Goal: Task Accomplishment & Management: Use online tool/utility

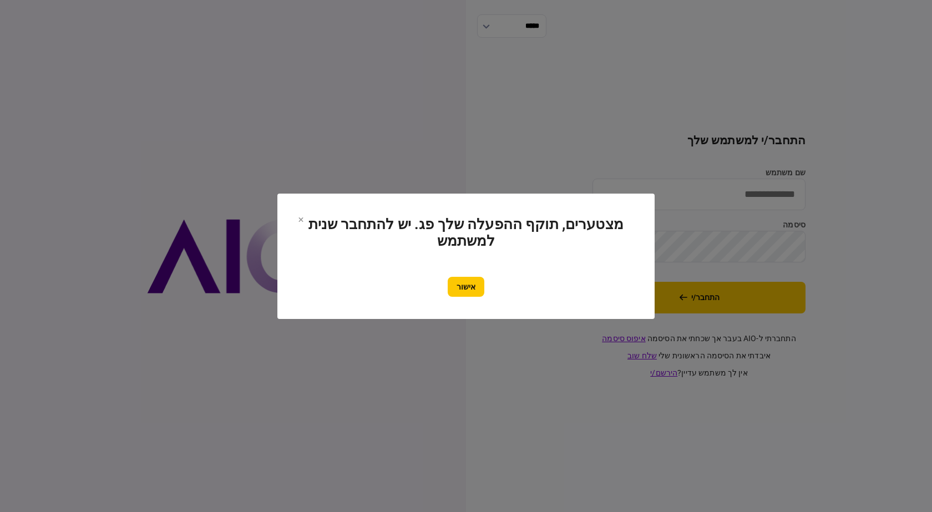
click at [482, 266] on section "מצטערים, תוקף ההפעלה שלך פג. יש להתחבר שנית למשתמש אישור" at bounding box center [466, 256] width 333 height 81
click at [479, 284] on button "אישור" at bounding box center [466, 287] width 37 height 20
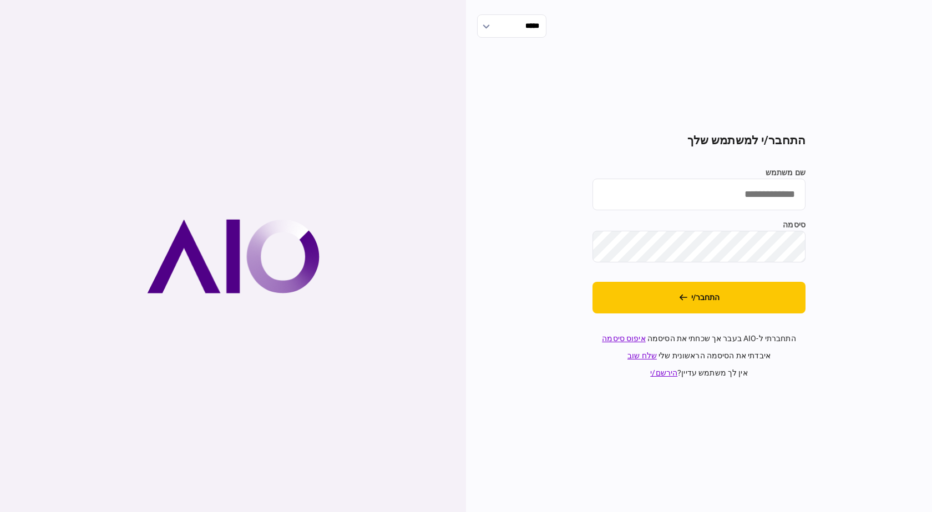
click at [745, 196] on input "שם משתמש" at bounding box center [699, 195] width 213 height 32
type input "**********"
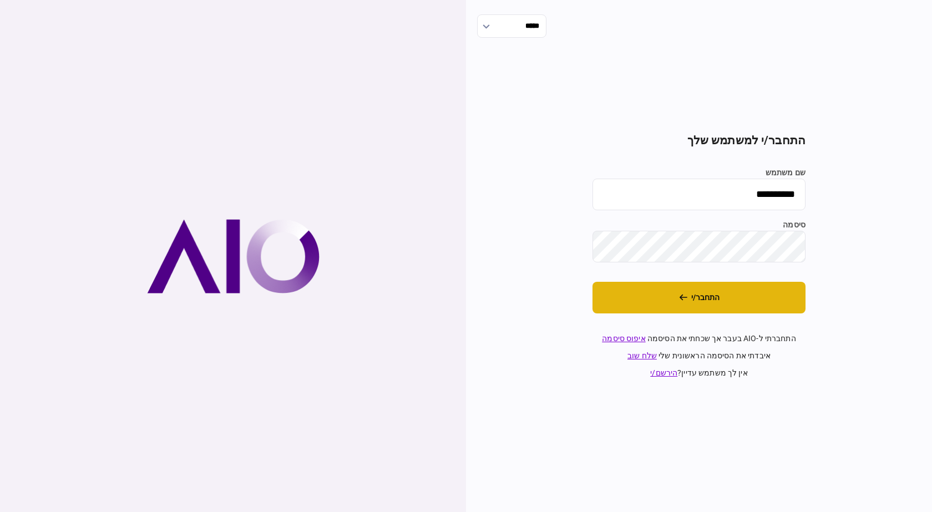
click at [699, 309] on button "התחבר/י" at bounding box center [699, 298] width 213 height 32
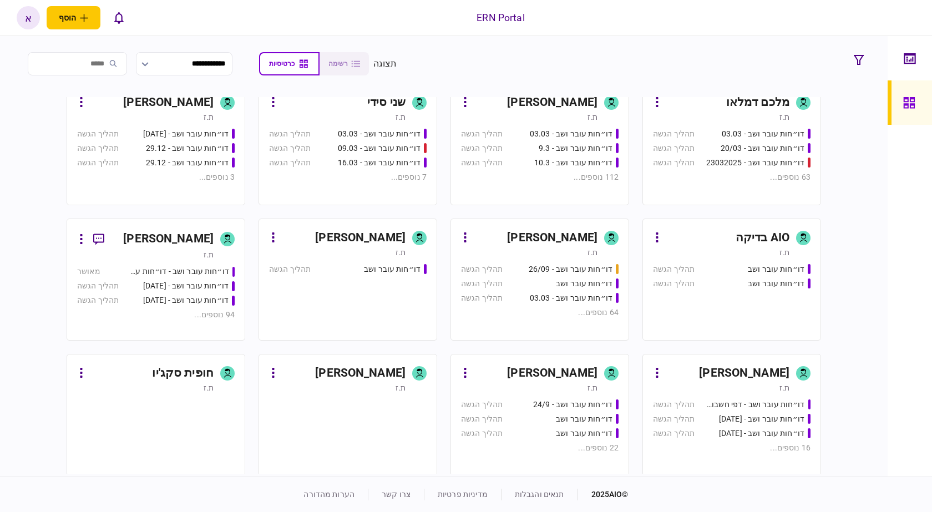
scroll to position [416, 0]
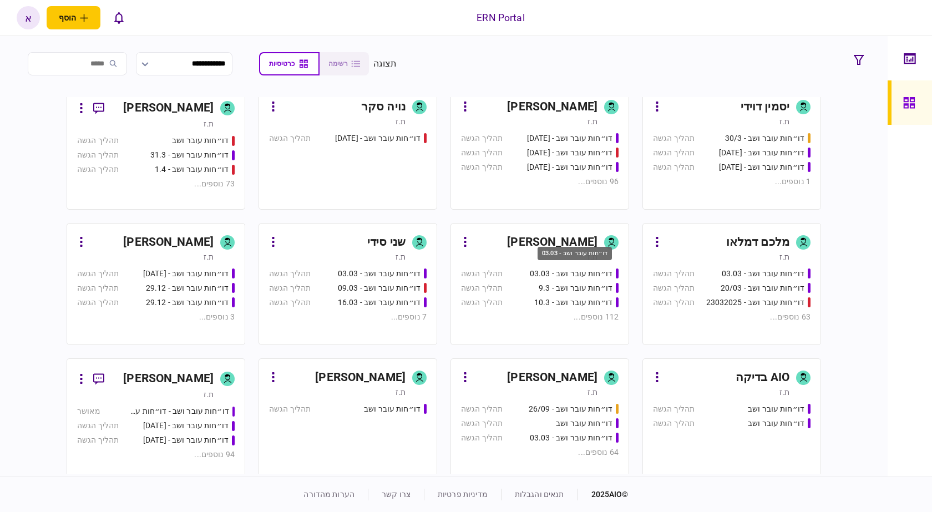
click at [550, 262] on div "דו״חות עובר ושב - 03.03" at bounding box center [575, 257] width 77 height 23
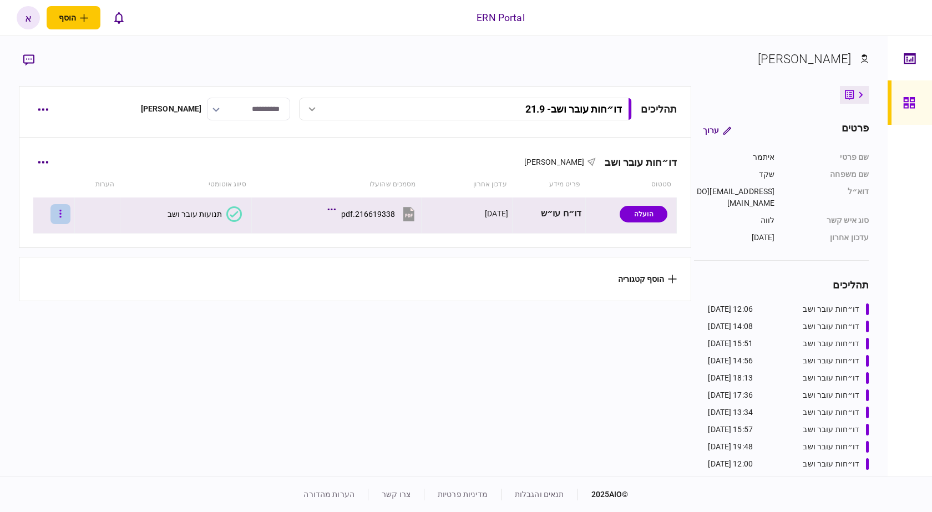
click at [65, 221] on button "button" at bounding box center [61, 214] width 20 height 20
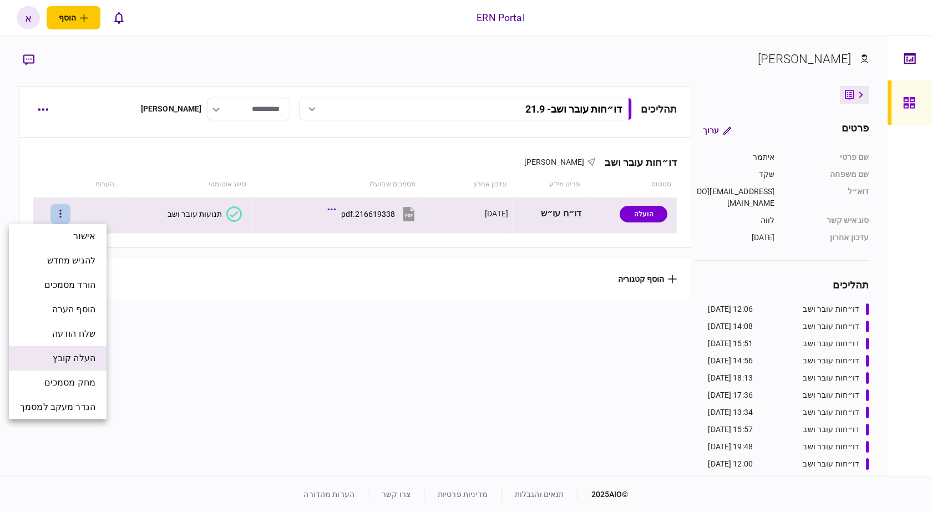
click at [77, 353] on span "העלה קובץ" at bounding box center [74, 358] width 43 height 13
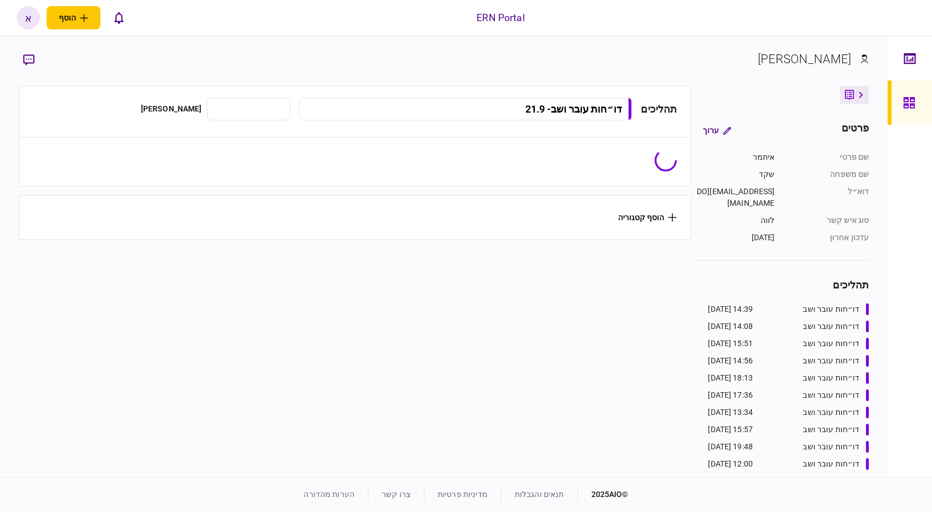
type input "**********"
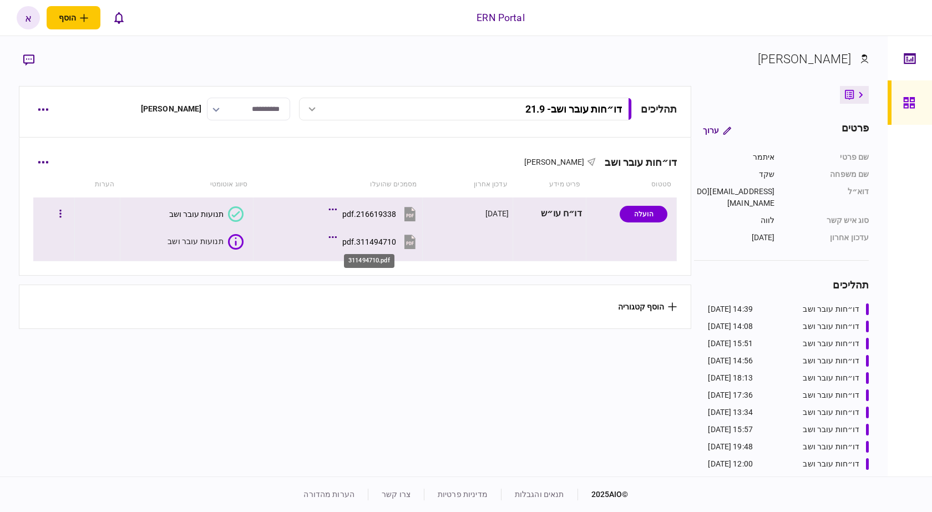
click at [389, 240] on div "311494710.pdf" at bounding box center [369, 242] width 54 height 9
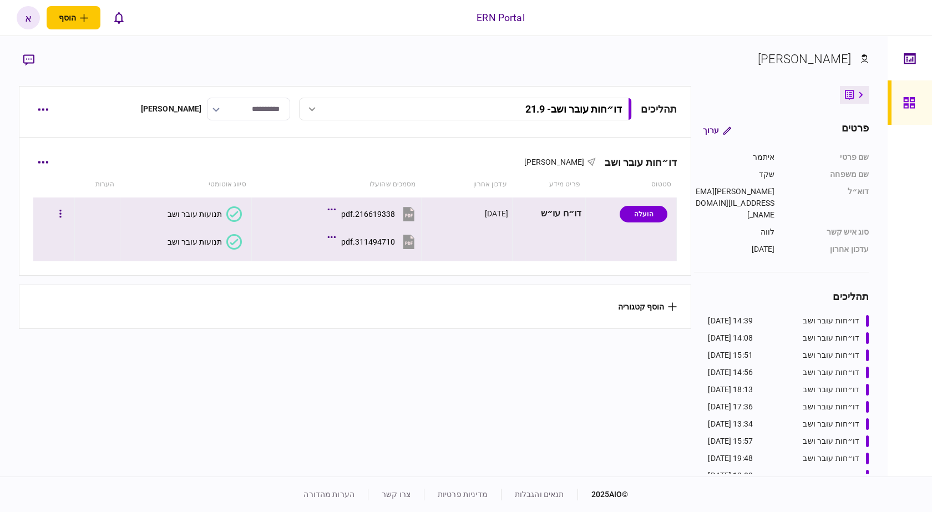
click at [221, 249] on button "תנועות עובר ושב" at bounding box center [205, 242] width 74 height 16
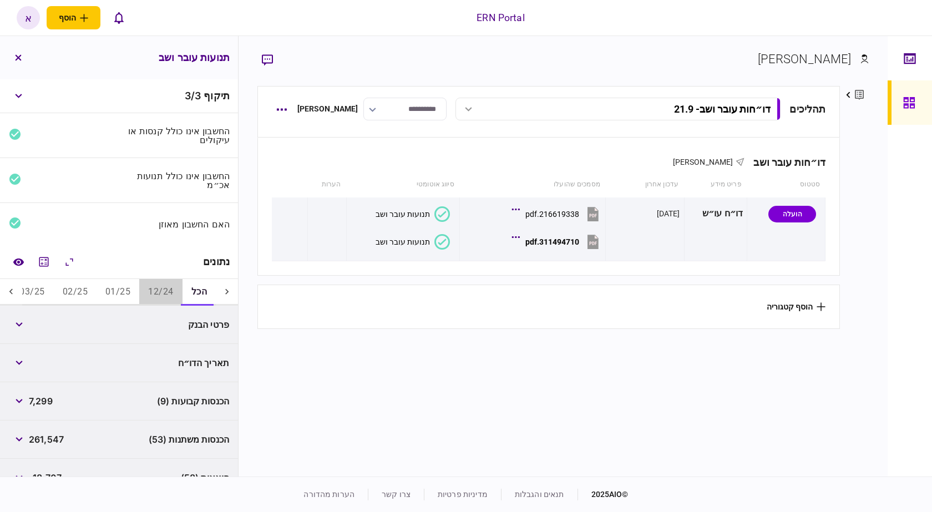
drag, startPoint x: 173, startPoint y: 293, endPoint x: 132, endPoint y: 289, distance: 41.8
click at [173, 292] on button "12/24" at bounding box center [160, 292] width 43 height 27
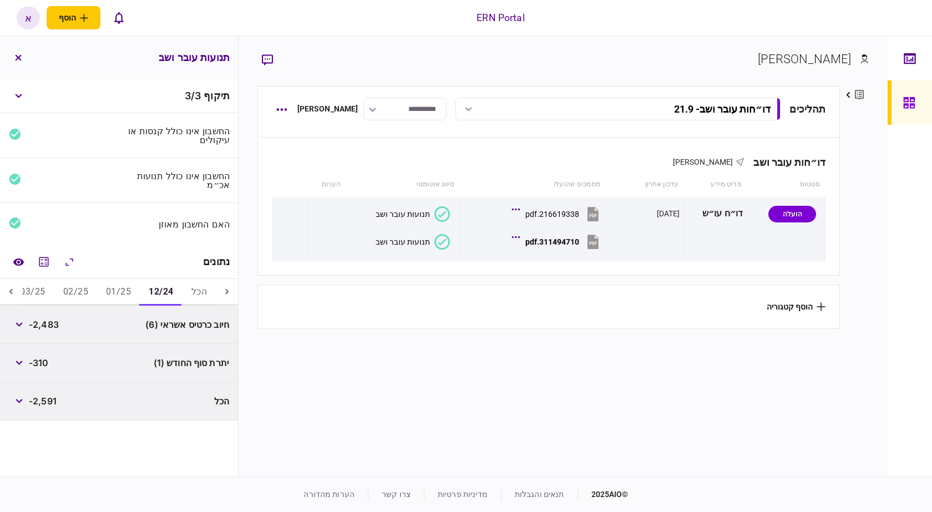
click at [12, 290] on icon at bounding box center [11, 291] width 11 height 11
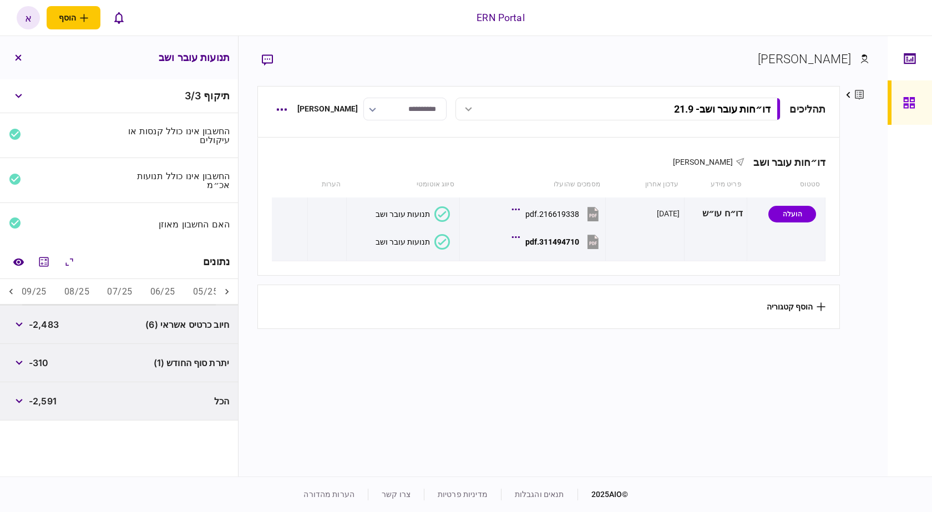
click at [12, 290] on icon at bounding box center [11, 291] width 11 height 11
click at [189, 292] on button "06/25" at bounding box center [172, 292] width 43 height 27
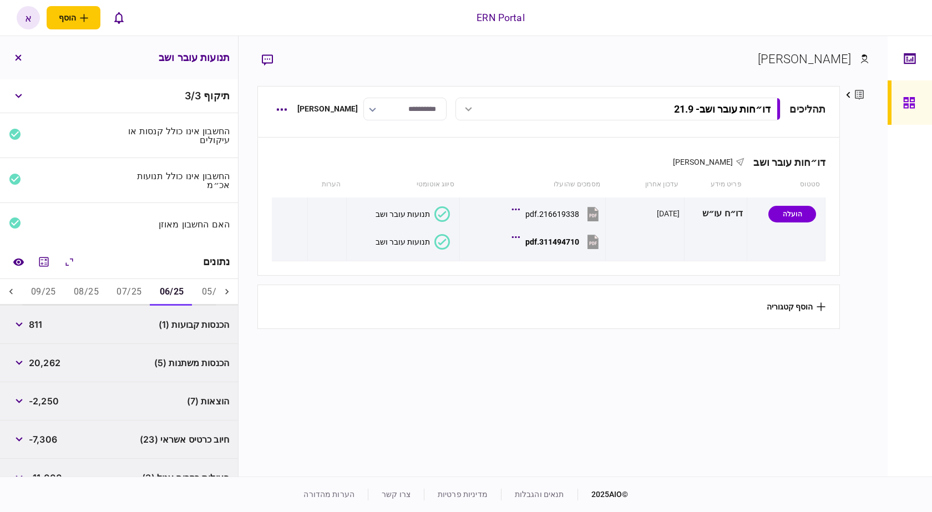
click at [31, 325] on span "811" at bounding box center [35, 324] width 13 height 13
copy span "811"
click at [23, 366] on button "button" at bounding box center [19, 363] width 20 height 20
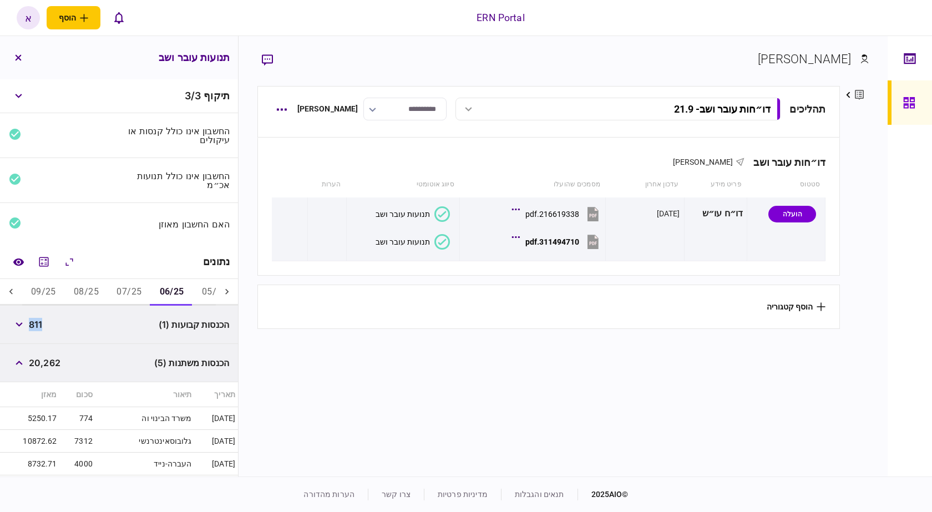
scroll to position [167, 0]
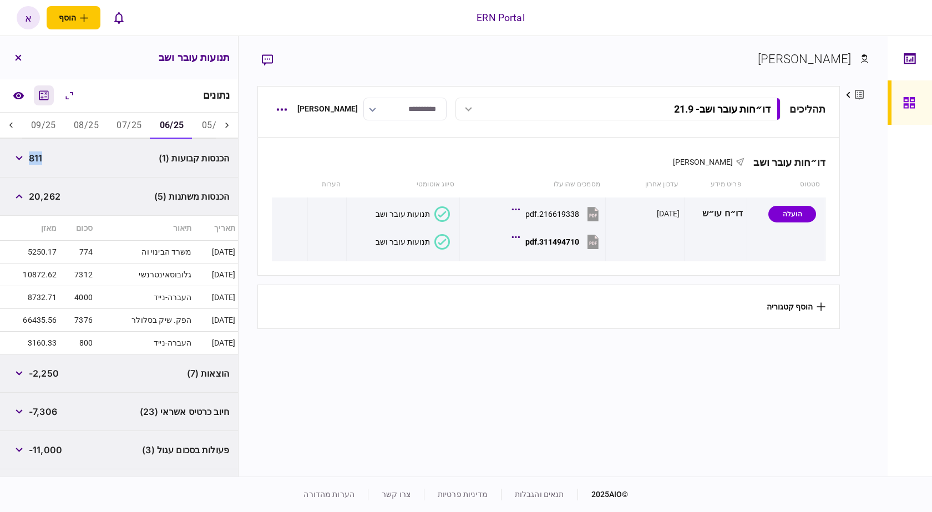
click at [50, 94] on icon "מחשבון" at bounding box center [43, 95] width 13 height 13
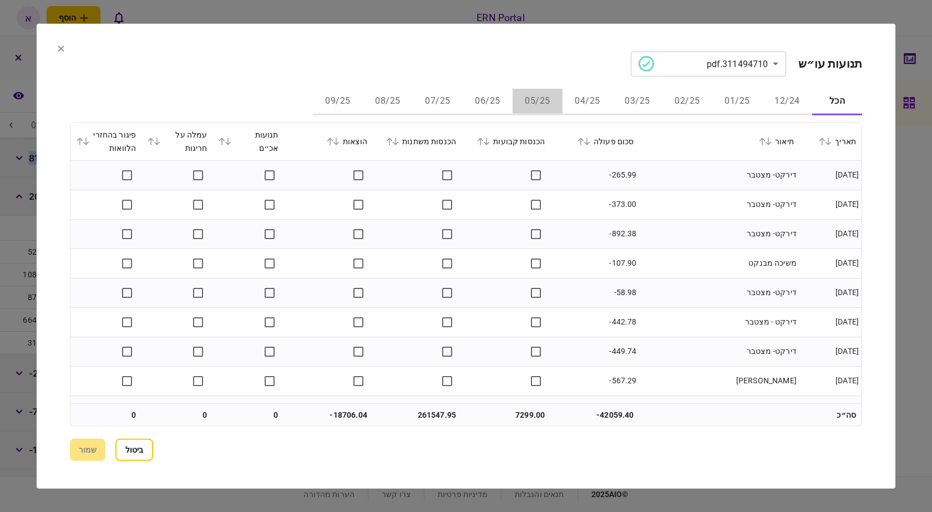
click at [536, 102] on button "05/25" at bounding box center [538, 101] width 50 height 27
click at [475, 102] on button "06/25" at bounding box center [488, 101] width 50 height 27
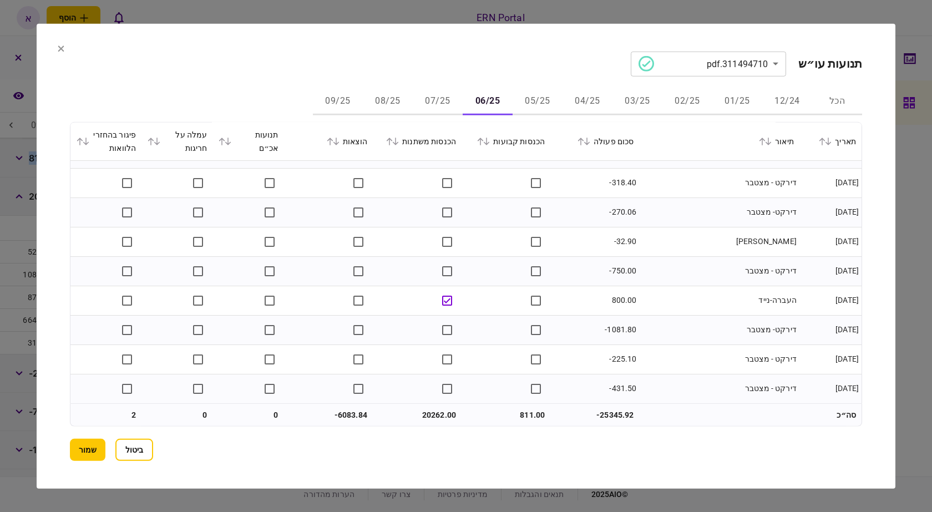
scroll to position [1318, 0]
click at [440, 88] on div "**********" at bounding box center [466, 256] width 793 height 410
click at [445, 93] on button "07/25" at bounding box center [438, 101] width 50 height 27
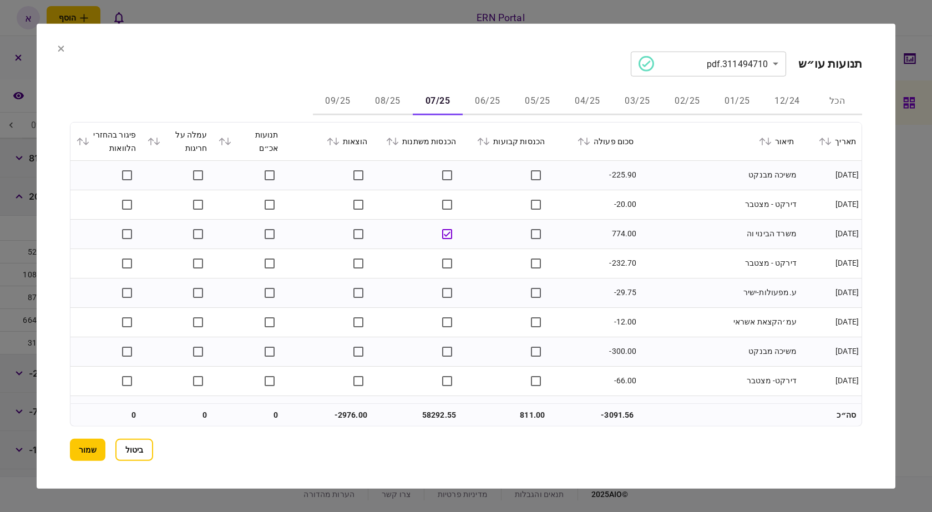
drag, startPoint x: 506, startPoint y: 336, endPoint x: 404, endPoint y: 67, distance: 287.9
click at [404, 67] on section "**********" at bounding box center [466, 63] width 793 height 25
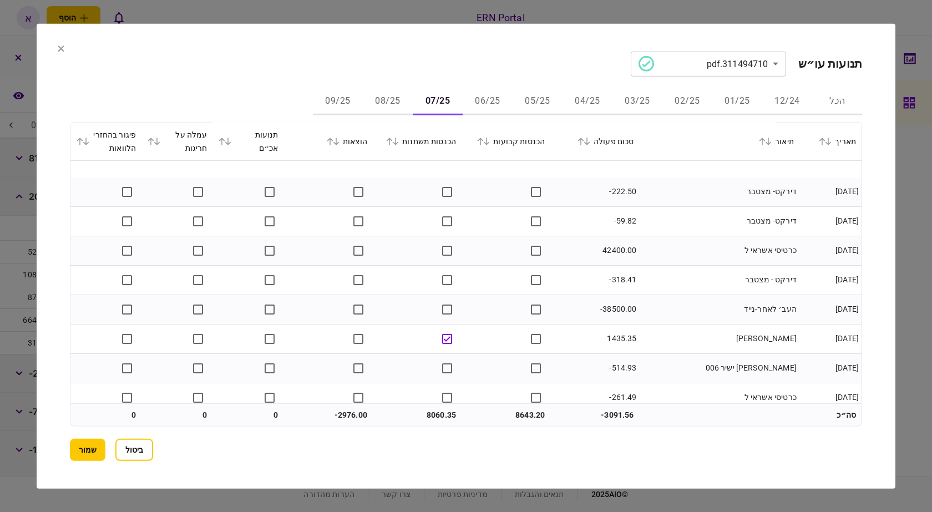
scroll to position [333, 0]
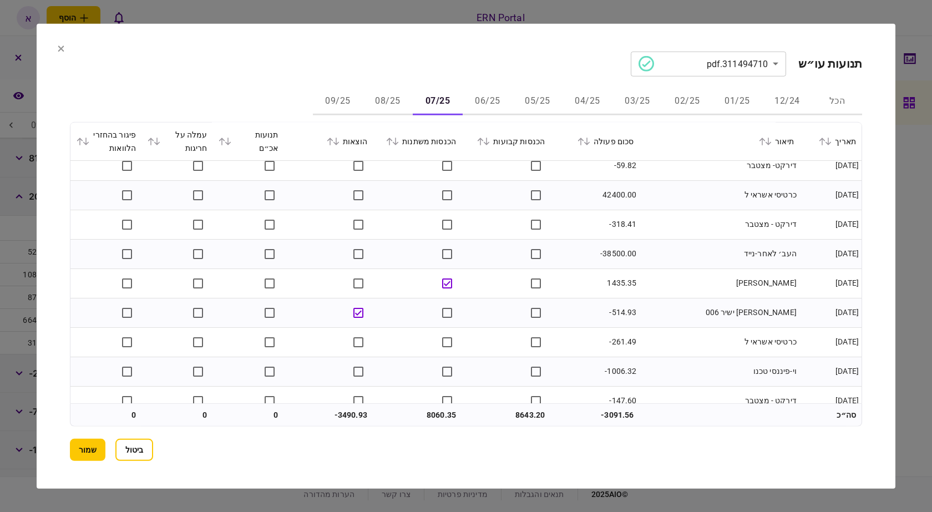
click at [359, 334] on td at bounding box center [328, 341] width 89 height 29
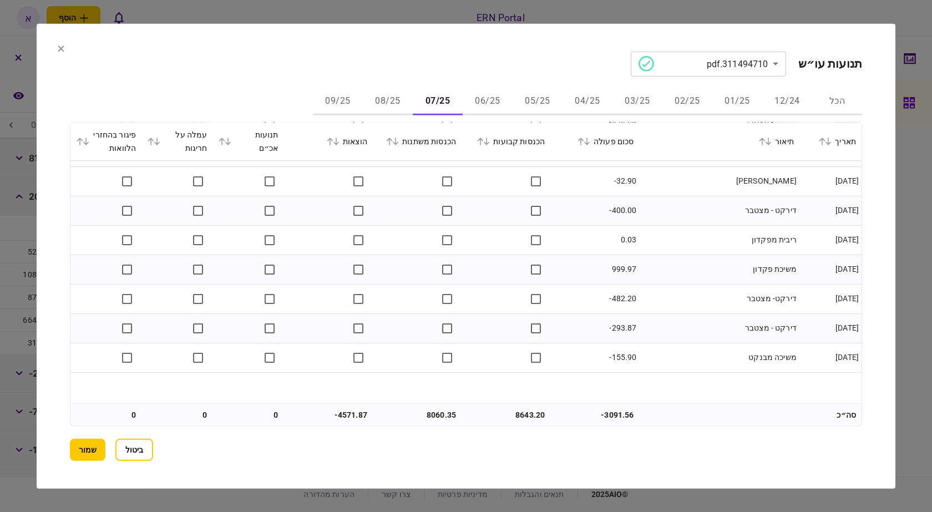
scroll to position [1641, 0]
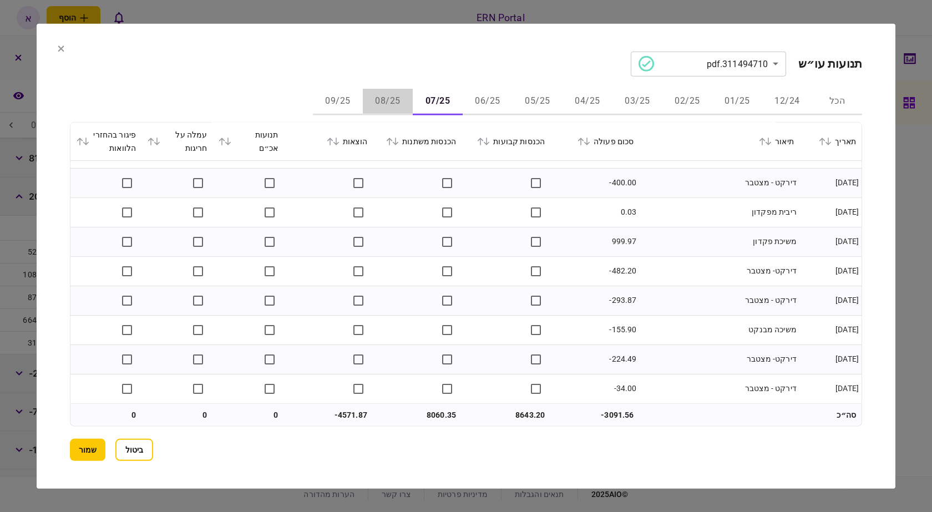
click at [395, 99] on button "08/25" at bounding box center [388, 101] width 50 height 27
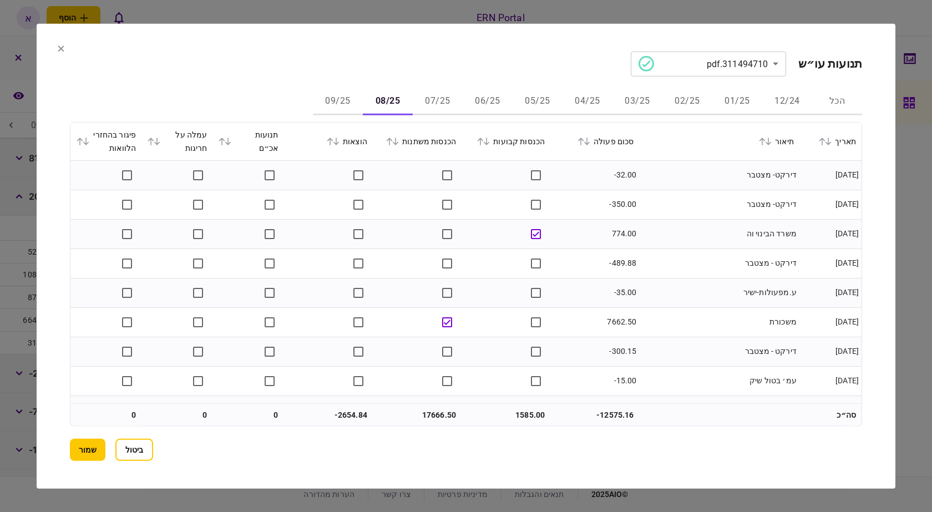
click at [439, 308] on td at bounding box center [417, 321] width 89 height 29
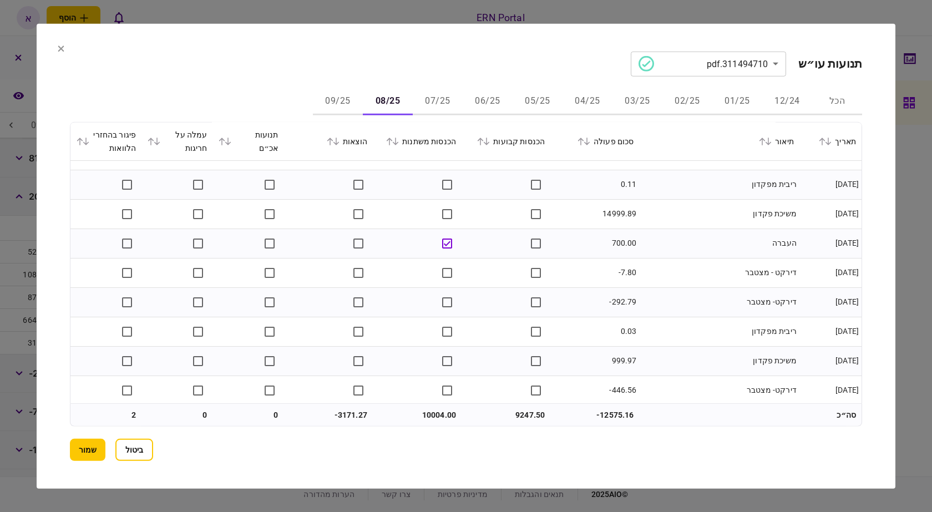
scroll to position [1759, 0]
click at [332, 104] on button "09/25" at bounding box center [338, 101] width 50 height 27
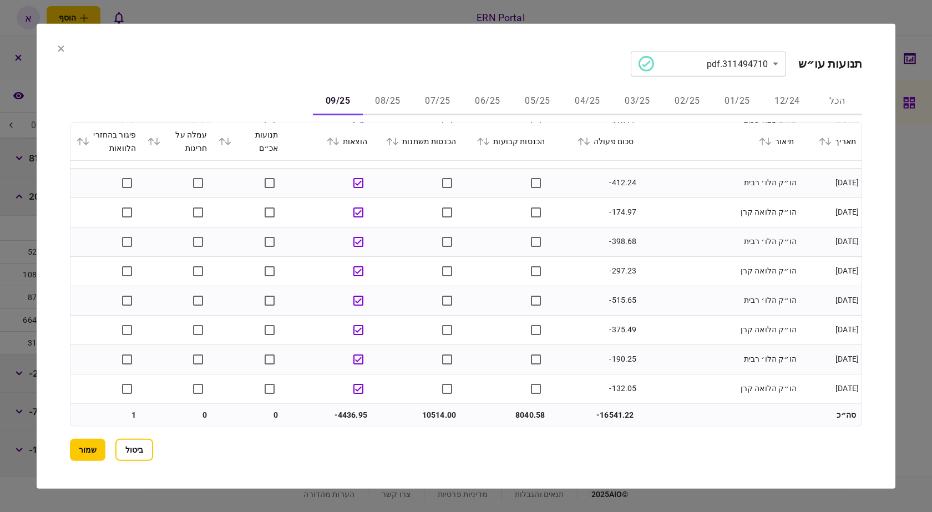
scroll to position [1641, 0]
click at [78, 441] on button "שמור" at bounding box center [88, 450] width 36 height 22
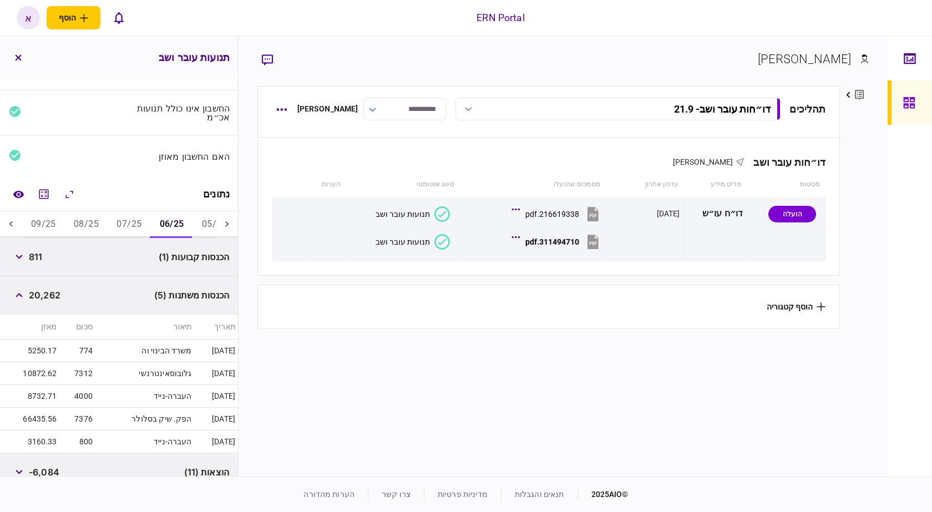
scroll to position [52, 0]
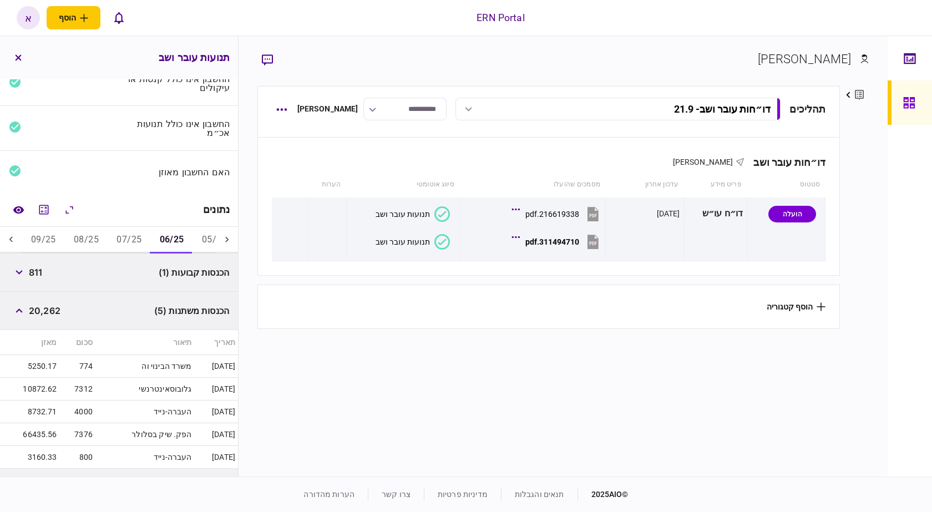
click at [37, 271] on span "811" at bounding box center [35, 272] width 13 height 13
copy span "811"
click at [59, 312] on span "20,262" at bounding box center [45, 310] width 32 height 13
click at [54, 314] on span "20,262" at bounding box center [45, 310] width 32 height 13
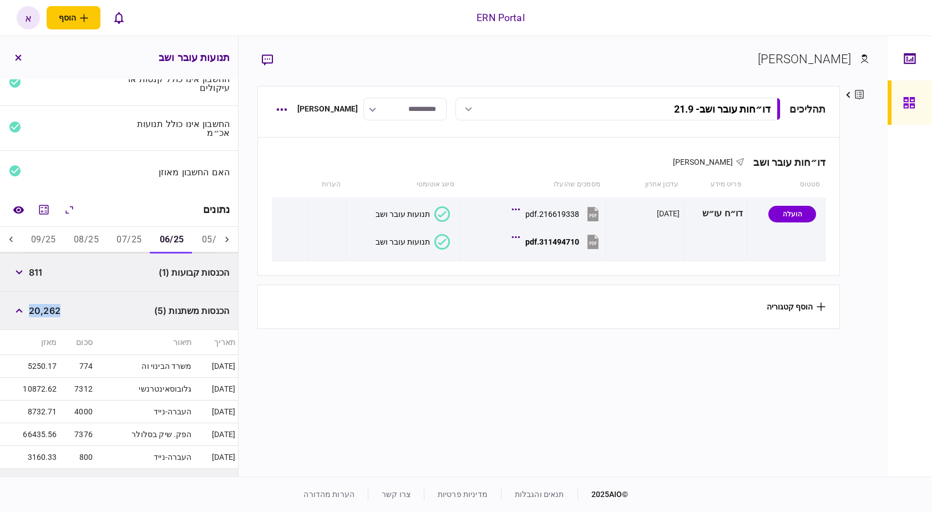
click at [54, 314] on span "20,262" at bounding box center [45, 310] width 32 height 13
copy span "20,262"
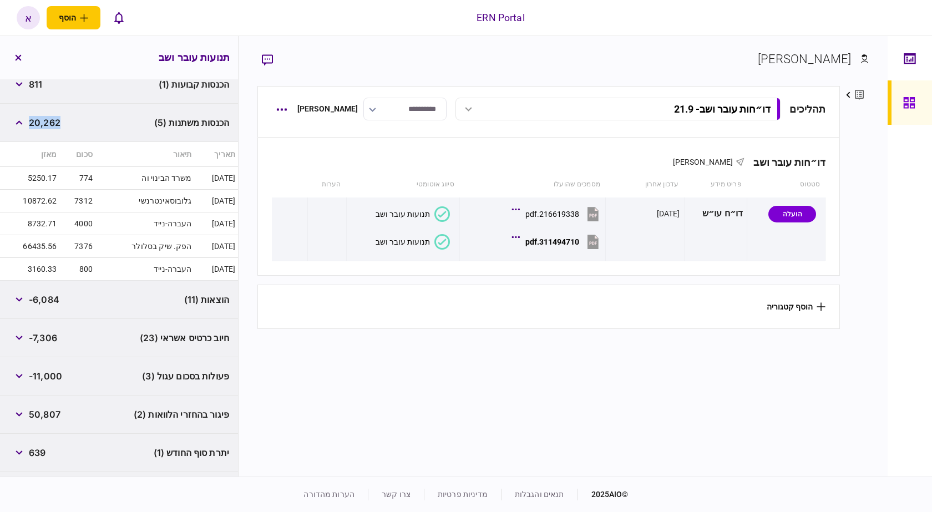
scroll to position [274, 0]
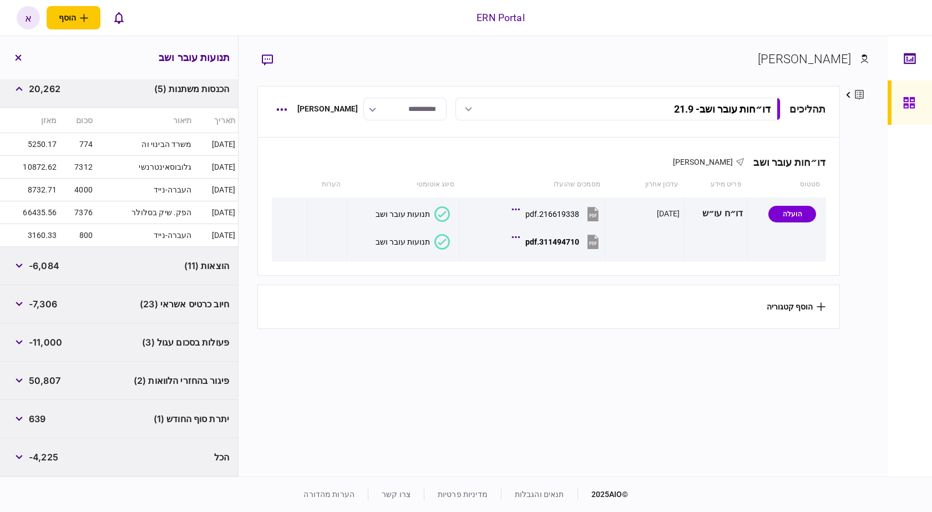
click at [57, 265] on span "-6,084" at bounding box center [44, 265] width 31 height 13
click at [26, 380] on button "button" at bounding box center [19, 381] width 20 height 20
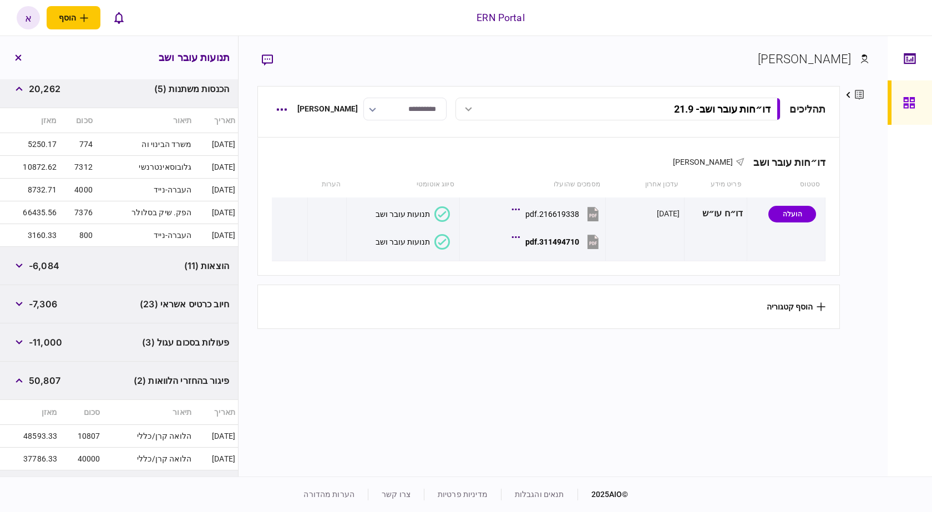
click at [52, 381] on span "50,807" at bounding box center [45, 380] width 32 height 13
copy span "50,807"
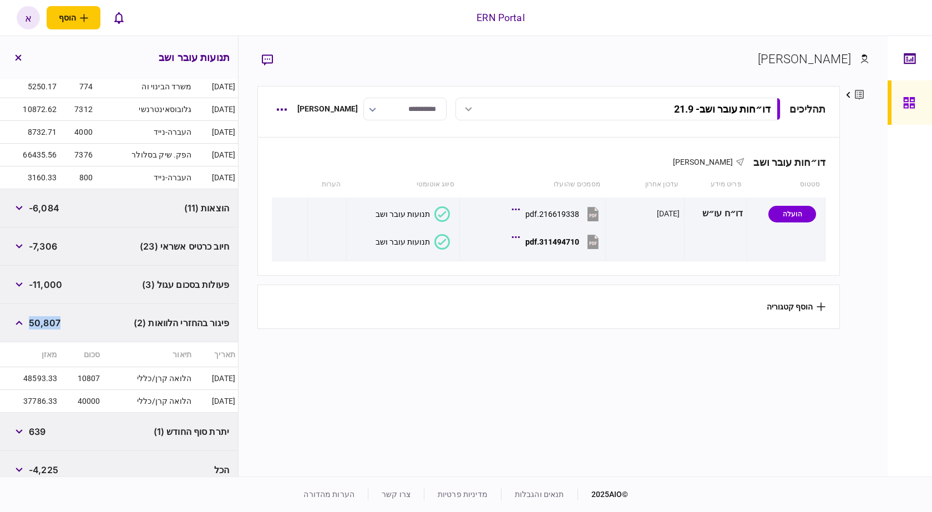
scroll to position [345, 0]
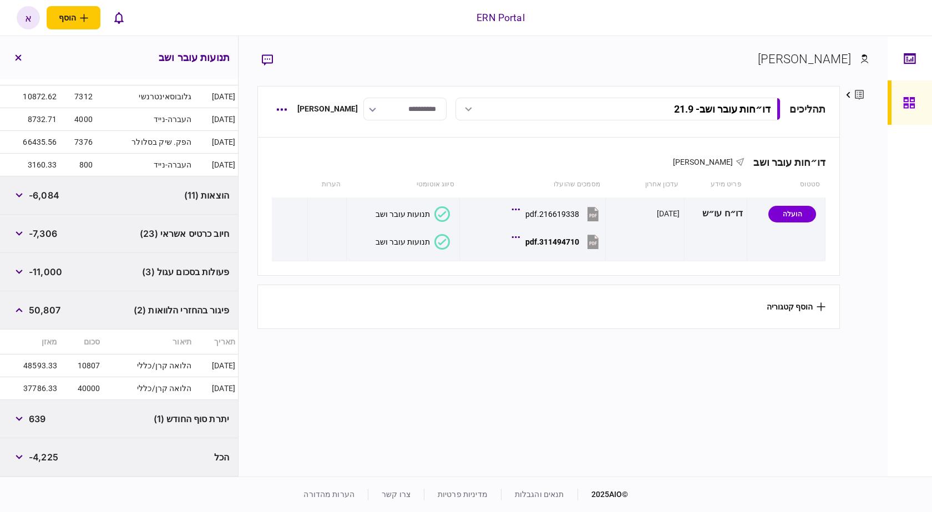
click at [45, 418] on span "639" at bounding box center [37, 418] width 17 height 13
copy span "639"
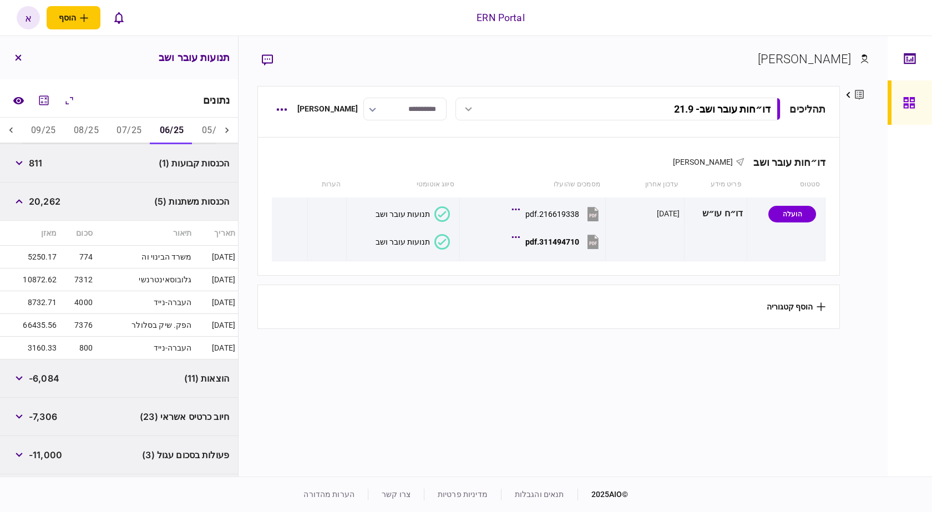
scroll to position [123, 0]
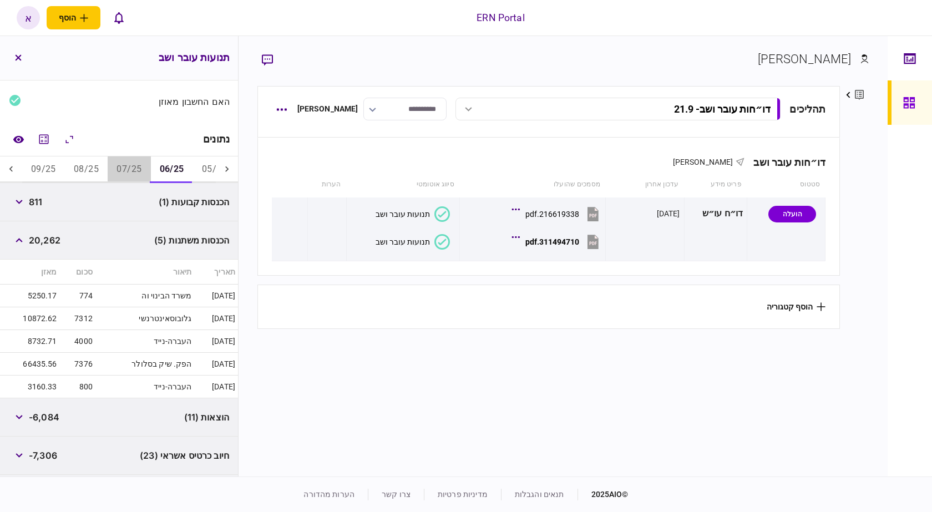
click at [129, 164] on button "07/25" at bounding box center [129, 170] width 43 height 27
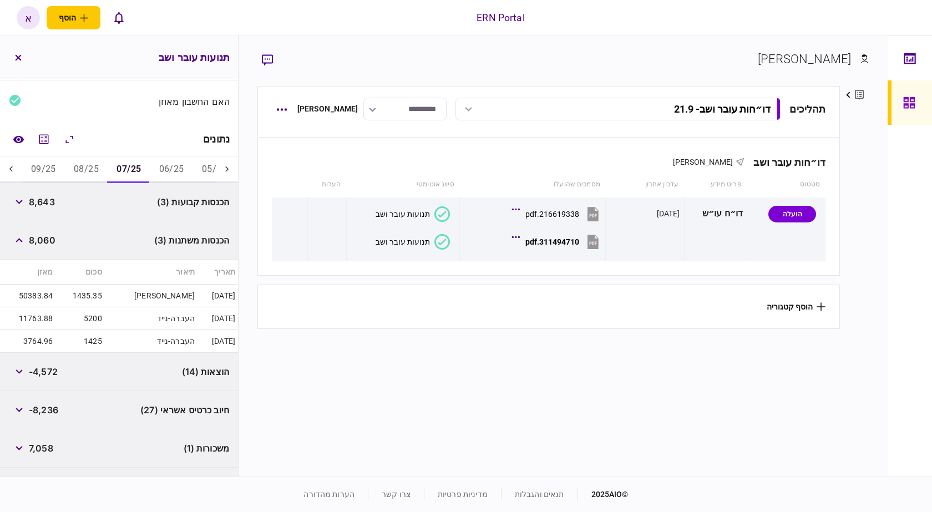
click at [43, 204] on span "8,643" at bounding box center [42, 201] width 26 height 13
drag, startPoint x: 43, startPoint y: 204, endPoint x: 199, endPoint y: 205, distance: 156.0
click at [44, 204] on span "8,643" at bounding box center [42, 201] width 26 height 13
copy span "8,643"
click at [43, 243] on span "8,060" at bounding box center [42, 240] width 27 height 13
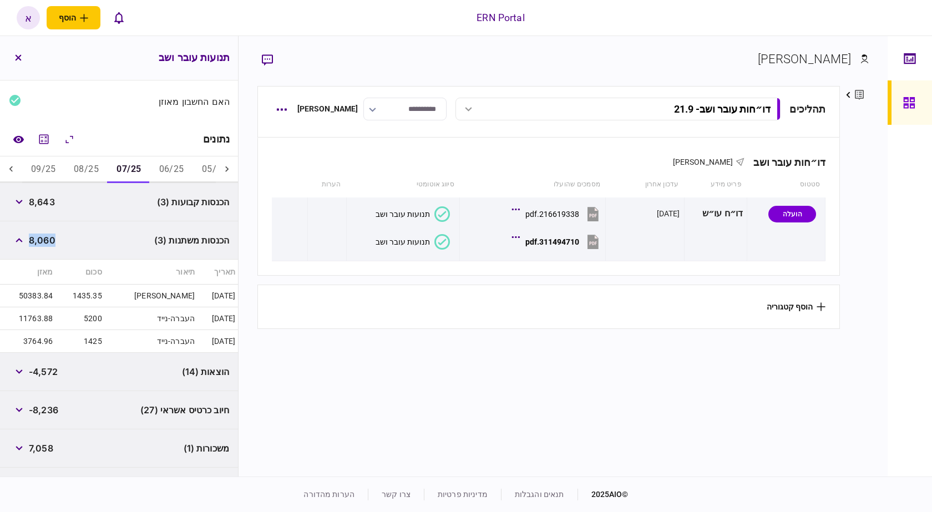
click at [43, 243] on span "8,060" at bounding box center [42, 240] width 27 height 13
copy span "8,060"
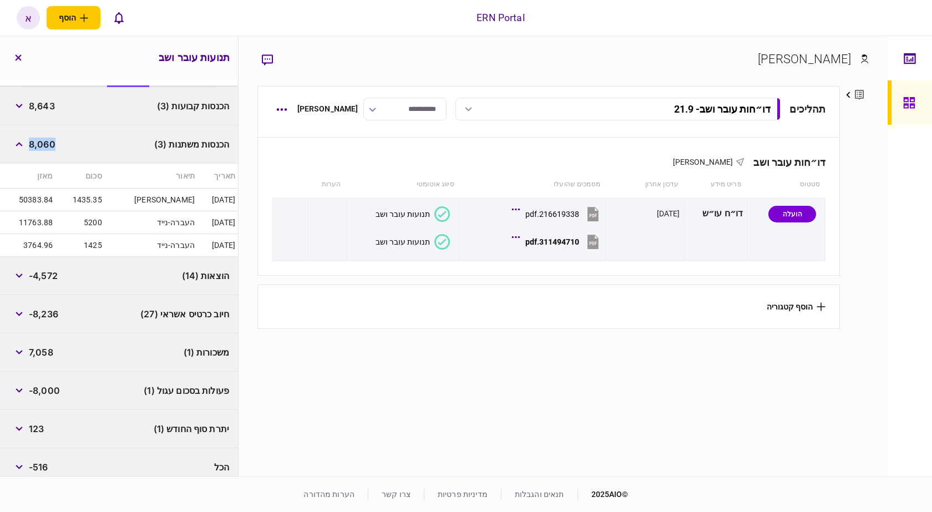
scroll to position [229, 0]
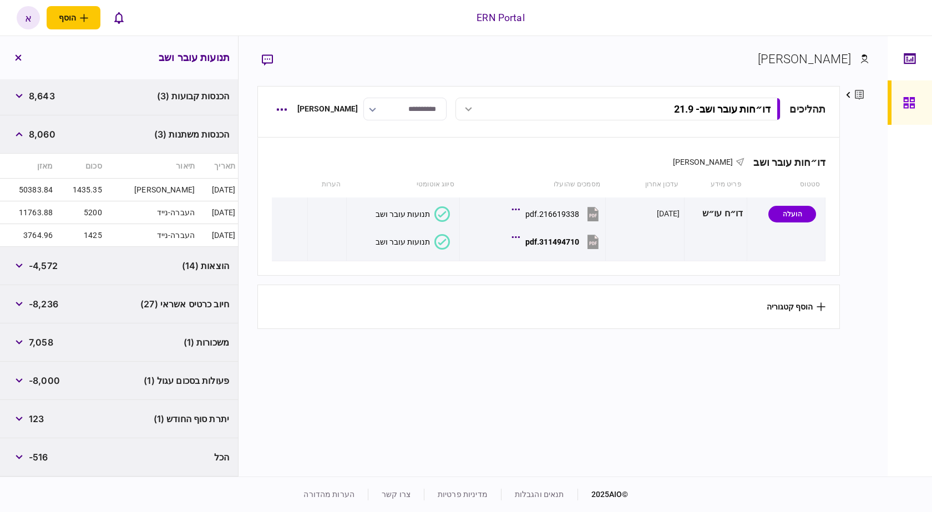
click at [52, 265] on span "-4,572" at bounding box center [43, 265] width 29 height 13
copy span "4,572"
click at [52, 265] on span "-4,572" at bounding box center [43, 265] width 29 height 13
click at [10, 380] on div "פעולות בסכום עגול (1) -8,000" at bounding box center [119, 381] width 238 height 38
click at [19, 382] on icon "button" at bounding box center [19, 381] width 7 height 4
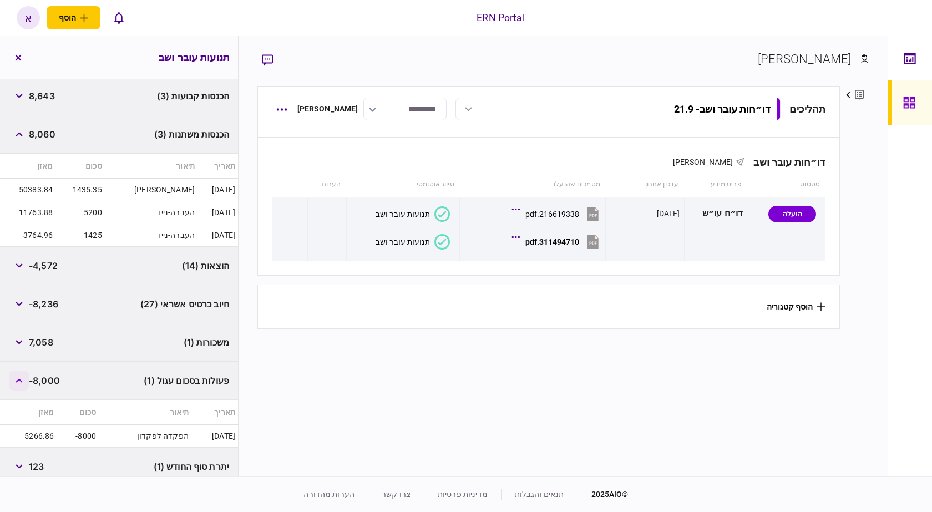
click at [21, 382] on icon "button" at bounding box center [19, 381] width 7 height 4
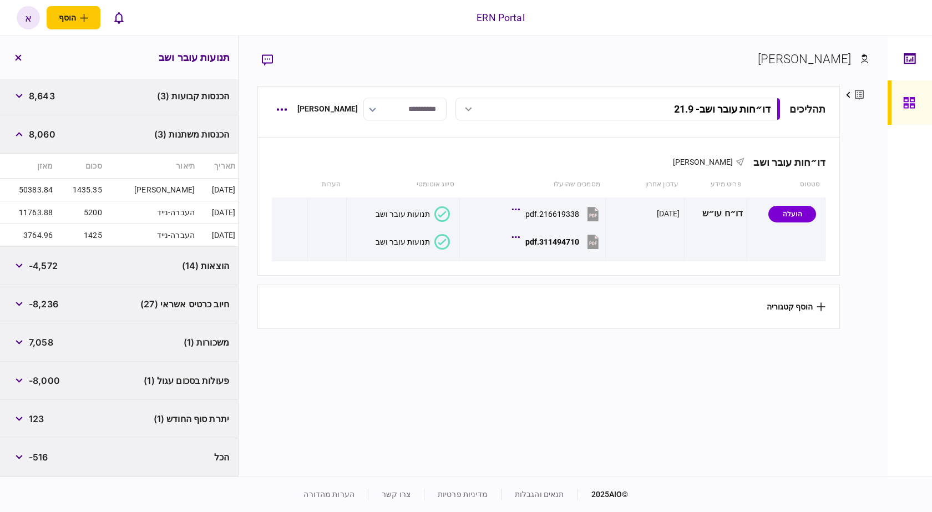
click at [34, 420] on span "123" at bounding box center [36, 418] width 15 height 13
click at [36, 420] on span "123" at bounding box center [36, 418] width 15 height 13
copy span "123"
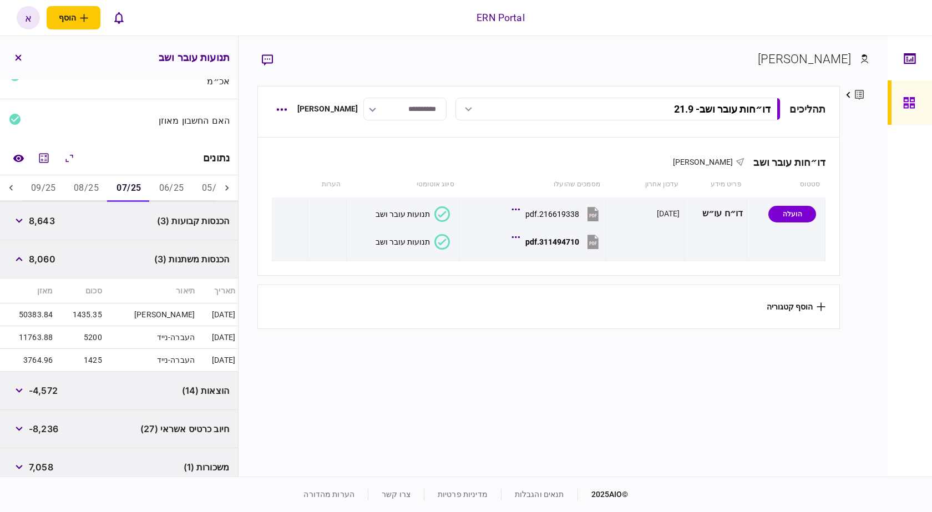
scroll to position [7, 0]
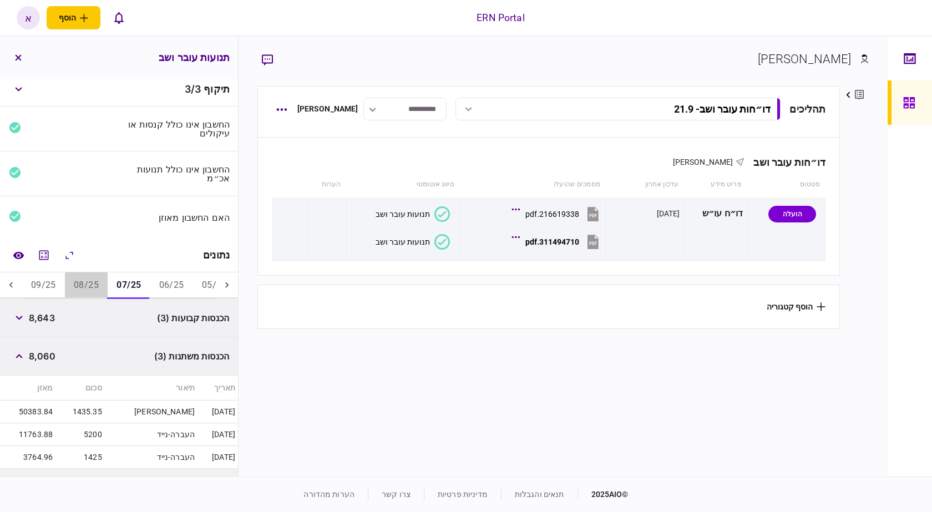
click at [90, 293] on button "08/25" at bounding box center [86, 286] width 43 height 27
click at [41, 319] on span "9,247" at bounding box center [42, 317] width 26 height 13
copy span "9,247"
click at [48, 355] on span "10,004" at bounding box center [45, 356] width 32 height 13
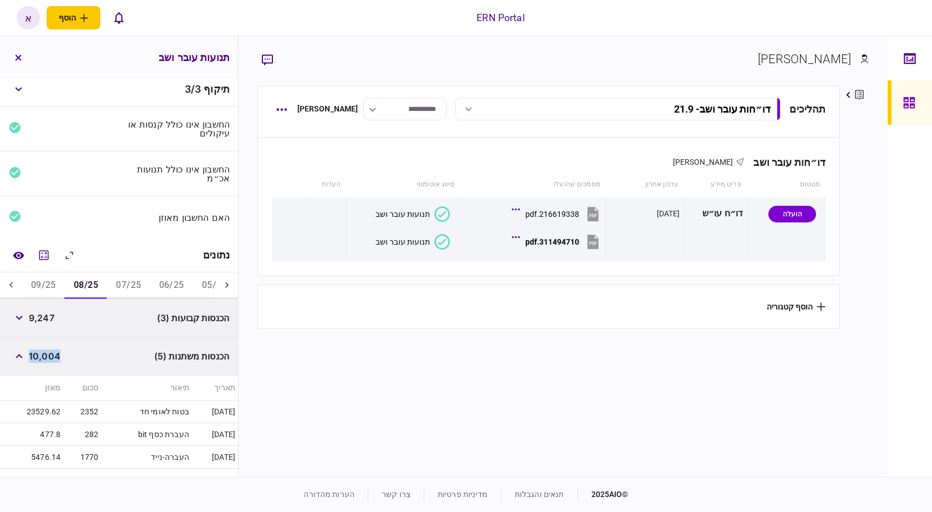
click at [48, 355] on span "10,004" at bounding box center [45, 356] width 32 height 13
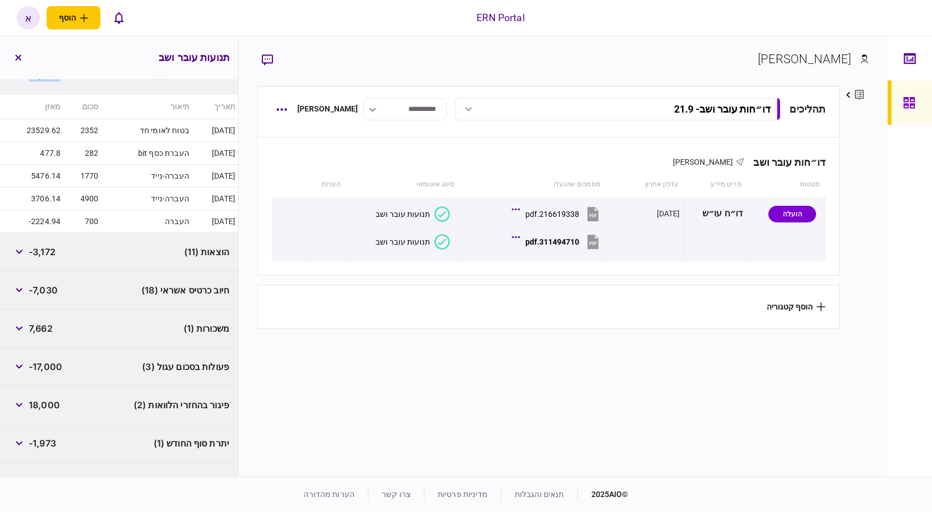
scroll to position [312, 0]
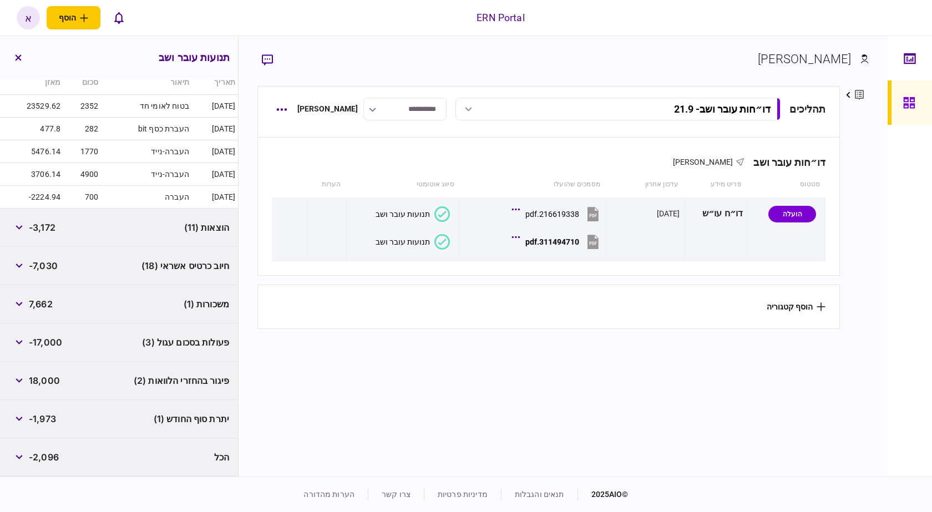
click at [44, 229] on span "-3,172" at bounding box center [42, 227] width 27 height 13
click at [17, 345] on button "button" at bounding box center [19, 342] width 20 height 20
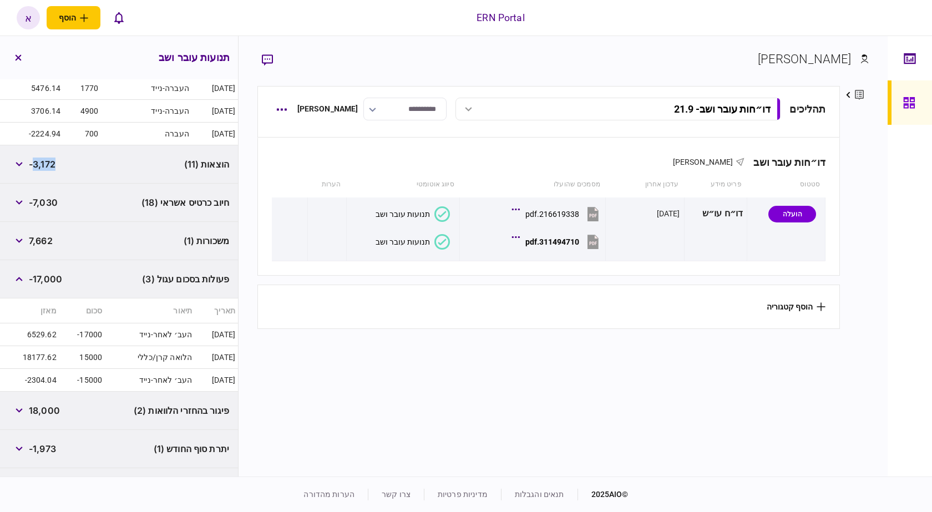
scroll to position [406, 0]
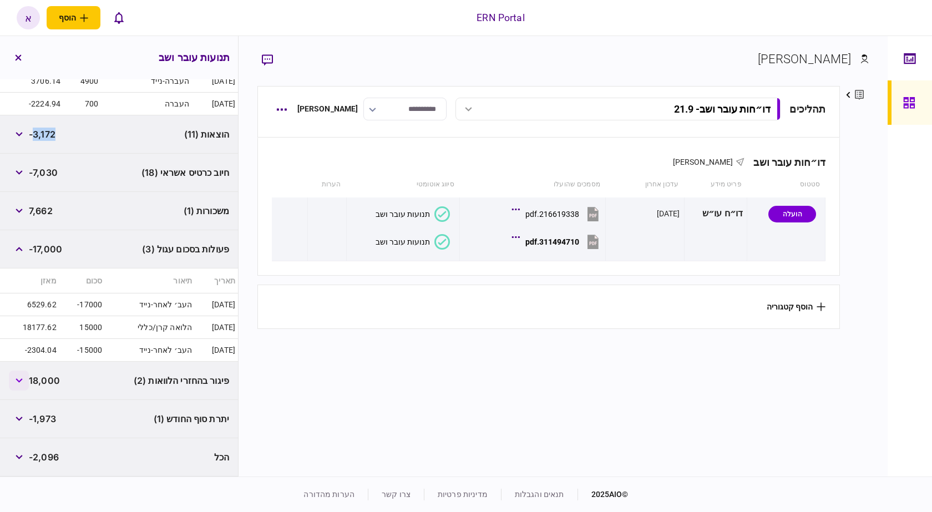
click at [22, 381] on icon "button" at bounding box center [19, 381] width 7 height 4
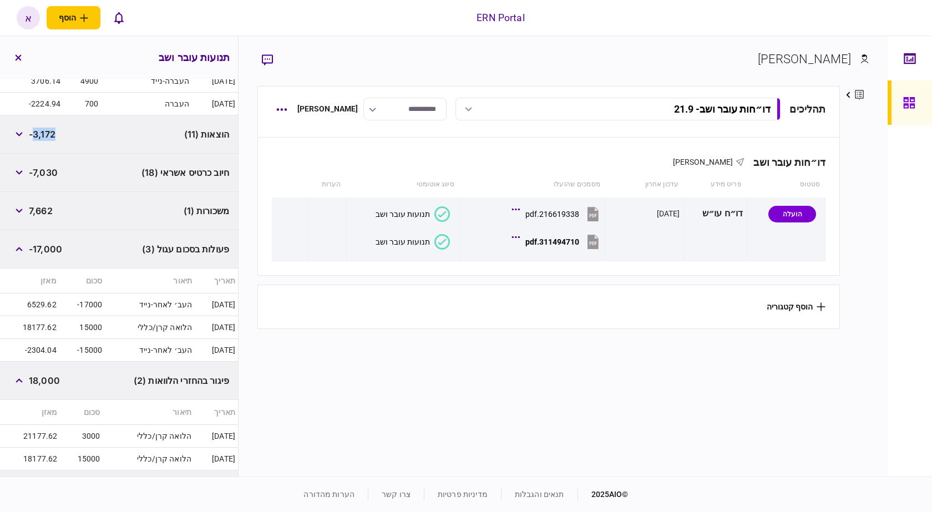
click at [92, 437] on td "3000" at bounding box center [81, 436] width 43 height 23
click at [42, 378] on span "18,000" at bounding box center [44, 380] width 31 height 13
click at [19, 382] on icon "button" at bounding box center [19, 381] width 7 height 4
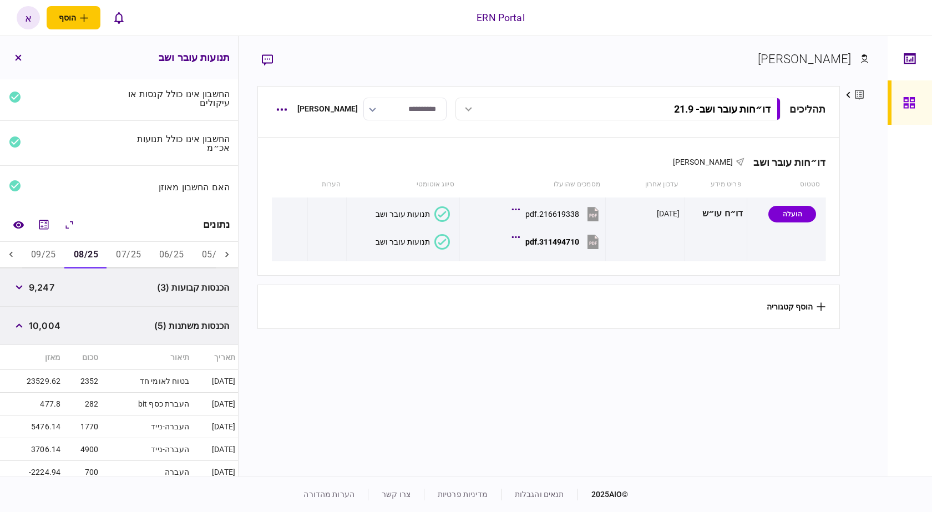
scroll to position [17, 0]
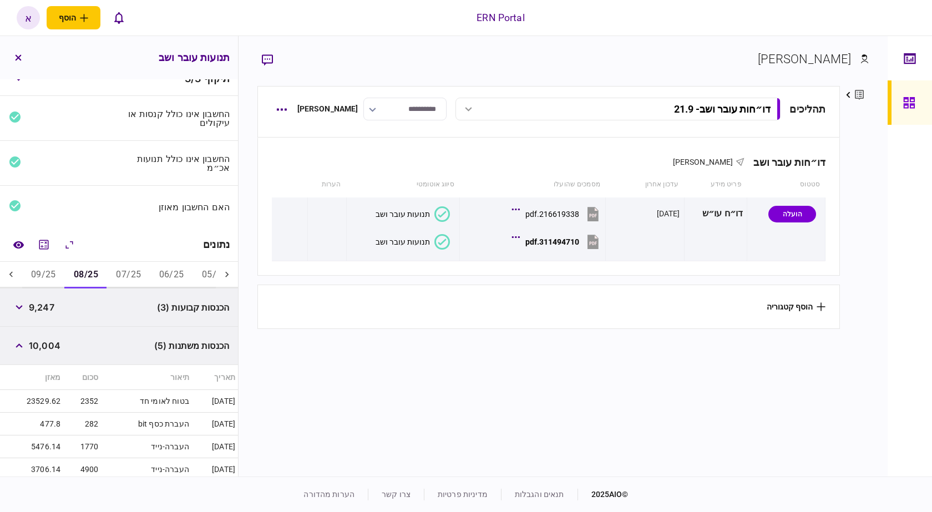
click at [28, 281] on button "09/25" at bounding box center [43, 275] width 43 height 27
click at [51, 310] on span "8,040" at bounding box center [42, 307] width 27 height 13
click at [54, 347] on span "10,514" at bounding box center [43, 345] width 29 height 13
click at [53, 347] on span "10,514" at bounding box center [43, 345] width 29 height 13
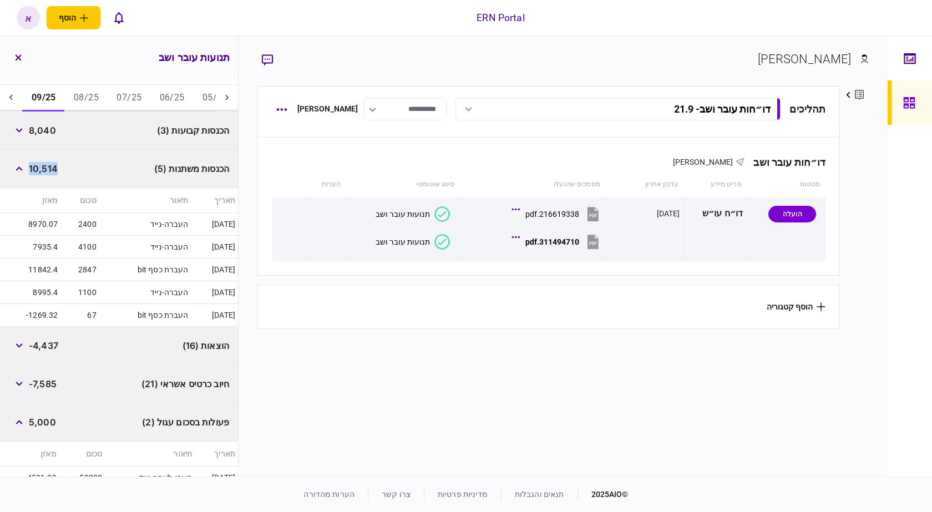
scroll to position [383, 0]
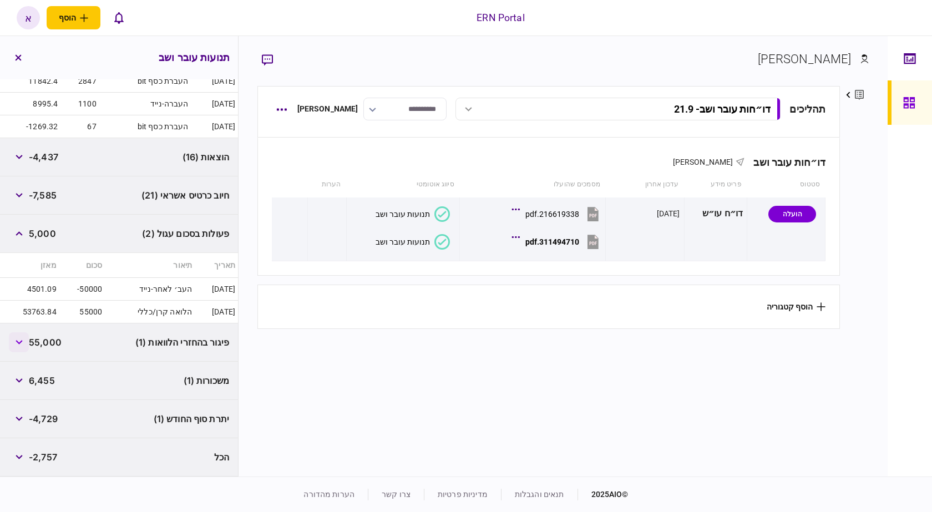
click at [28, 349] on button "button" at bounding box center [19, 342] width 20 height 20
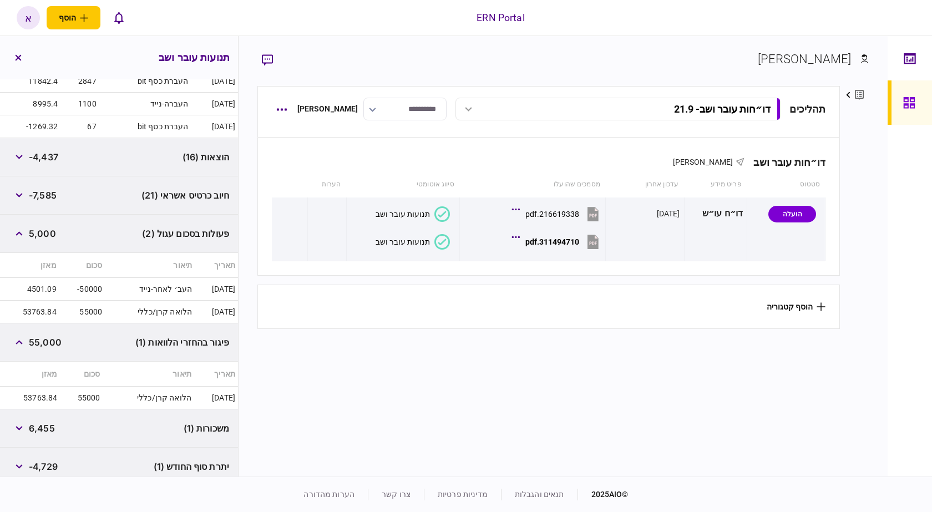
click at [43, 347] on span "55,000" at bounding box center [45, 342] width 33 height 13
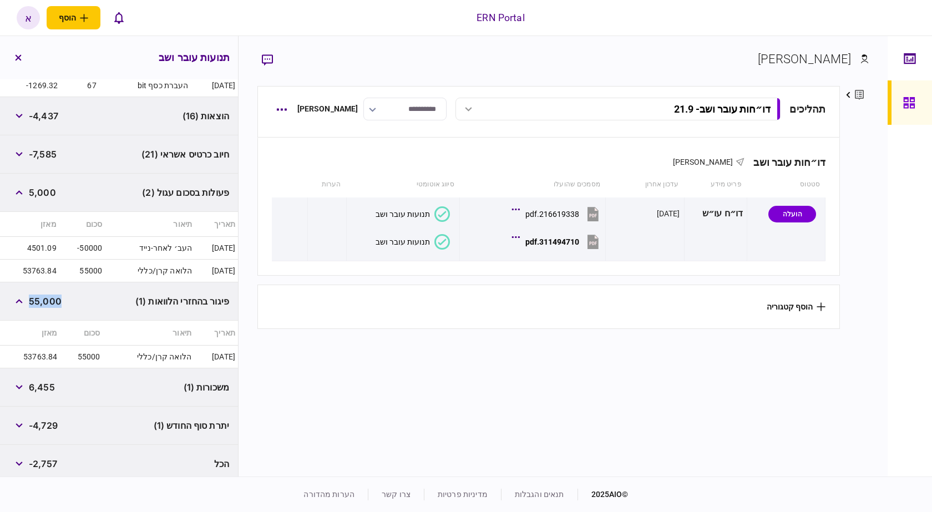
scroll to position [431, 0]
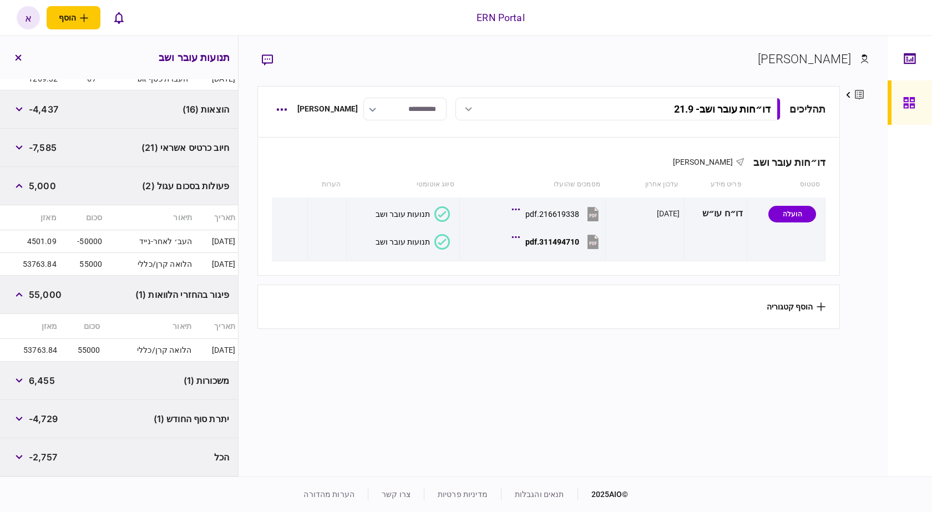
click at [58, 424] on span "-4,729" at bounding box center [43, 418] width 29 height 13
click at [57, 421] on span "-4,729" at bounding box center [43, 418] width 29 height 13
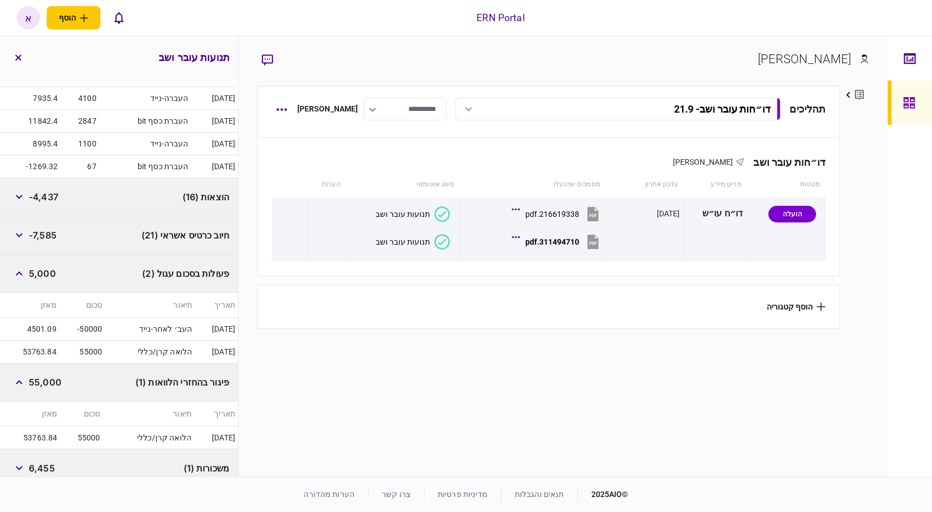
scroll to position [153, 0]
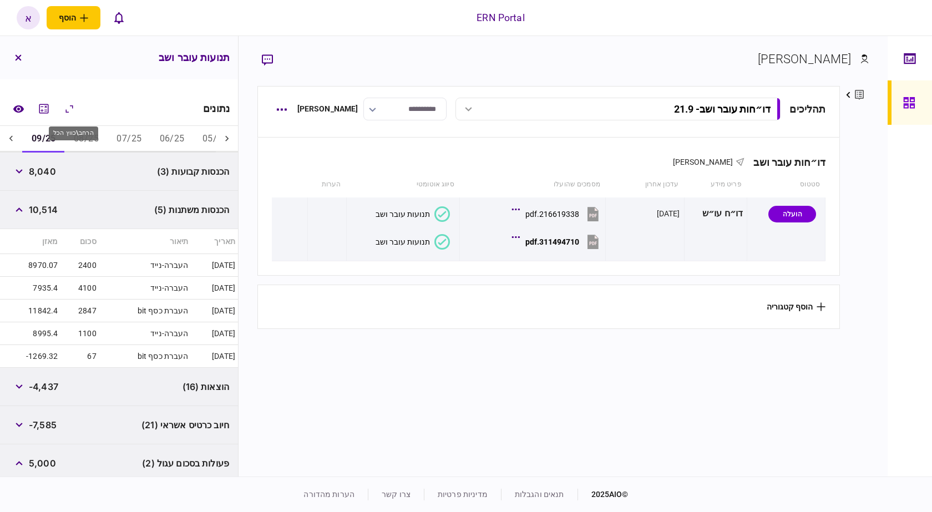
click at [83, 133] on div "הרחב\כווץ הכל" at bounding box center [73, 134] width 49 height 14
click at [97, 143] on button "08/25" at bounding box center [86, 139] width 43 height 27
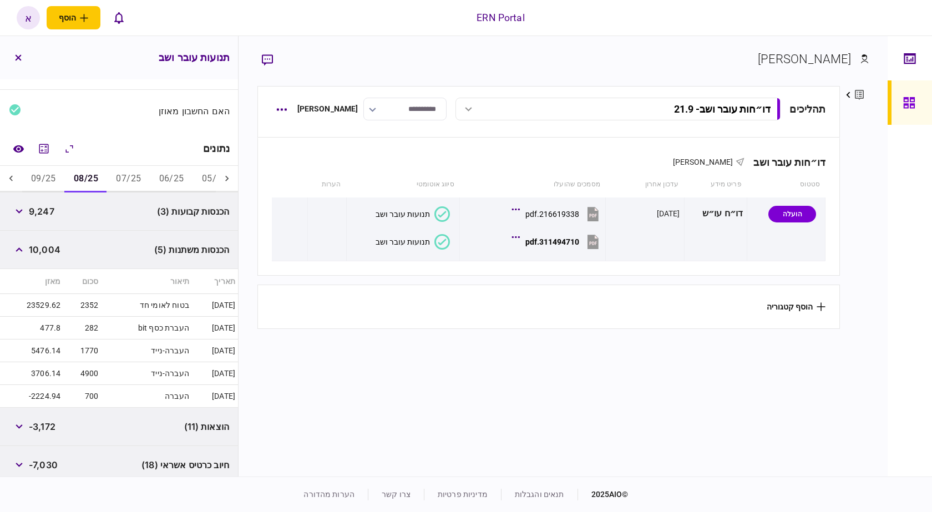
scroll to position [88, 0]
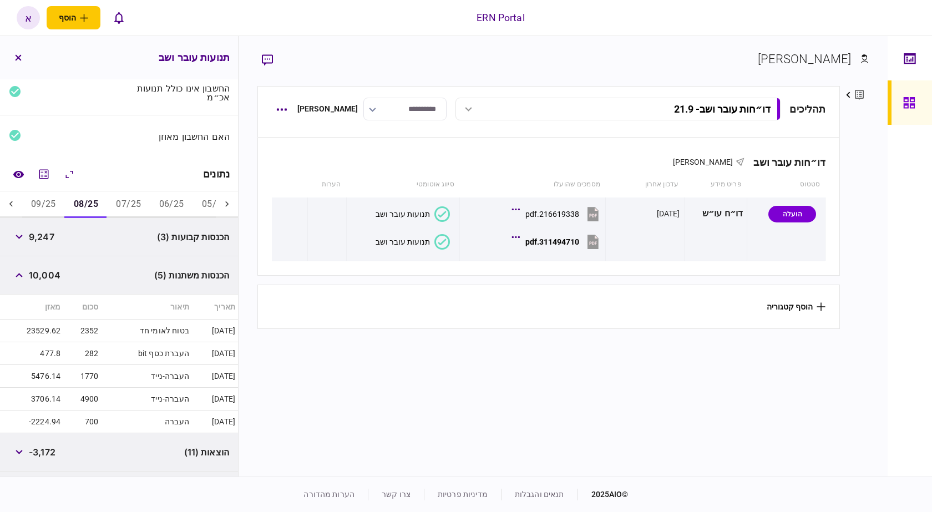
click at [51, 200] on button "09/25" at bounding box center [43, 204] width 43 height 27
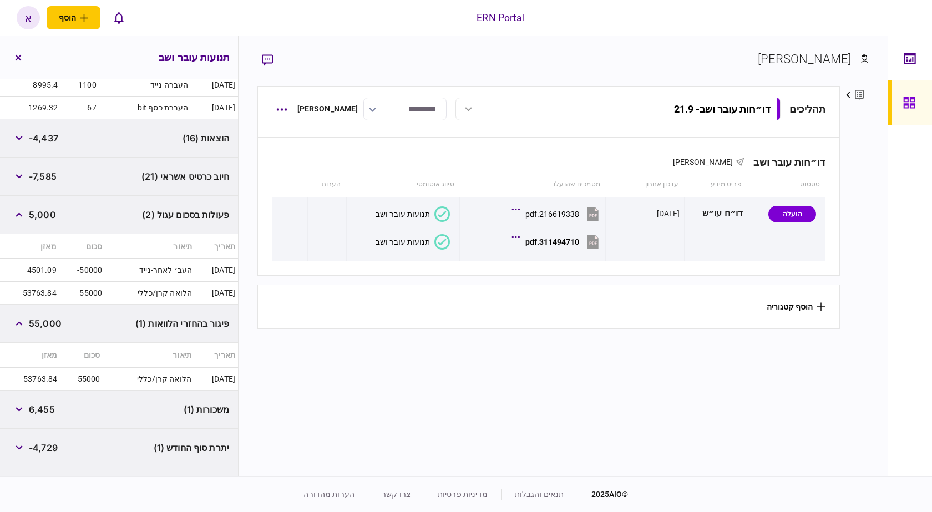
scroll to position [421, 0]
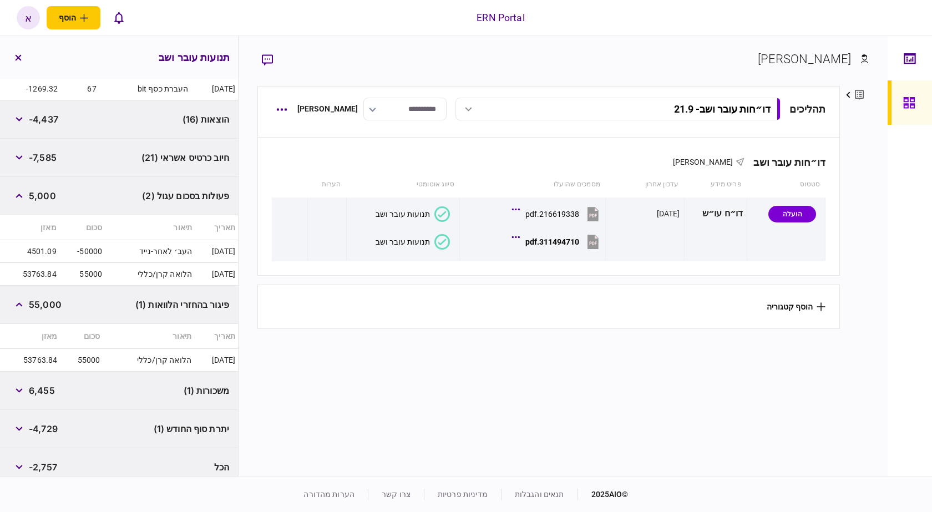
click at [49, 119] on span "-4,437" at bounding box center [43, 119] width 29 height 13
